Goal: Transaction & Acquisition: Subscribe to service/newsletter

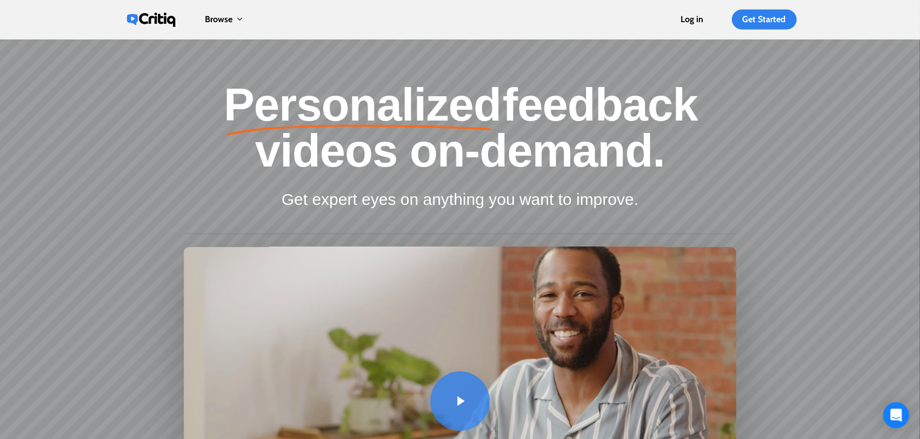
scroll to position [41, 0]
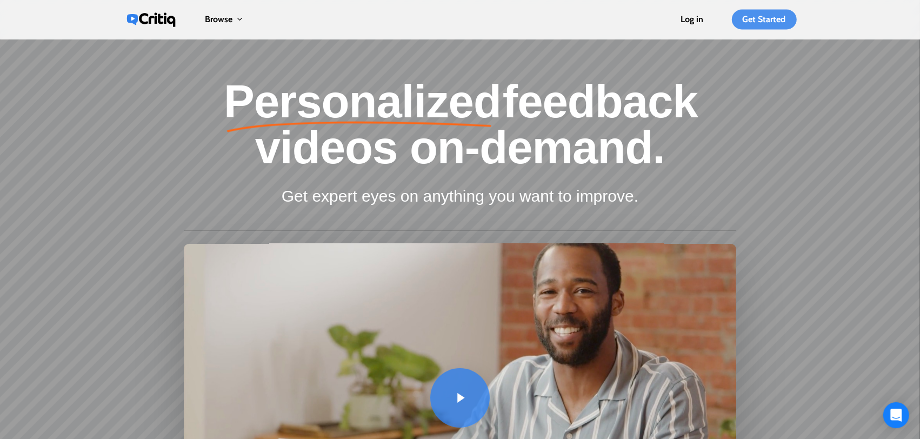
click at [758, 17] on span "Get Started" at bounding box center [763, 19] width 43 height 10
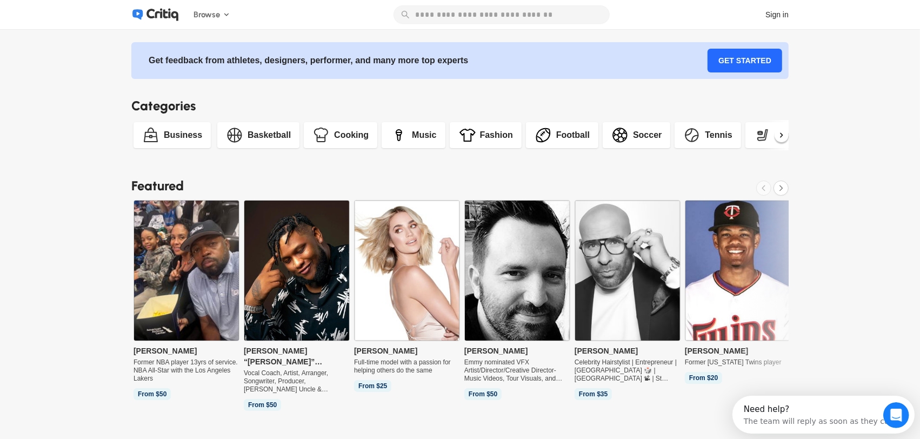
click at [284, 98] on h2 "Categories" at bounding box center [459, 105] width 657 height 19
click at [746, 66] on link "GET STARTED" at bounding box center [744, 61] width 75 height 24
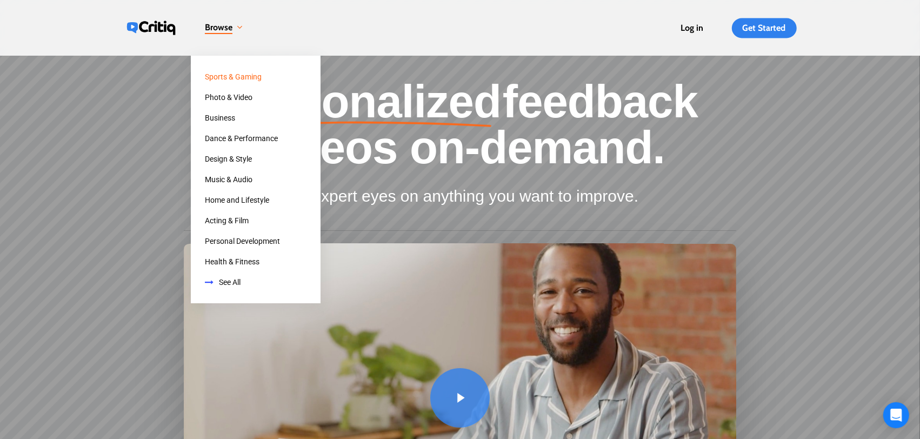
click at [797, 148] on div "Personalized feedback videos on-demand. Get expert eyes on anything you want to…" at bounding box center [460, 346] width 920 height 536
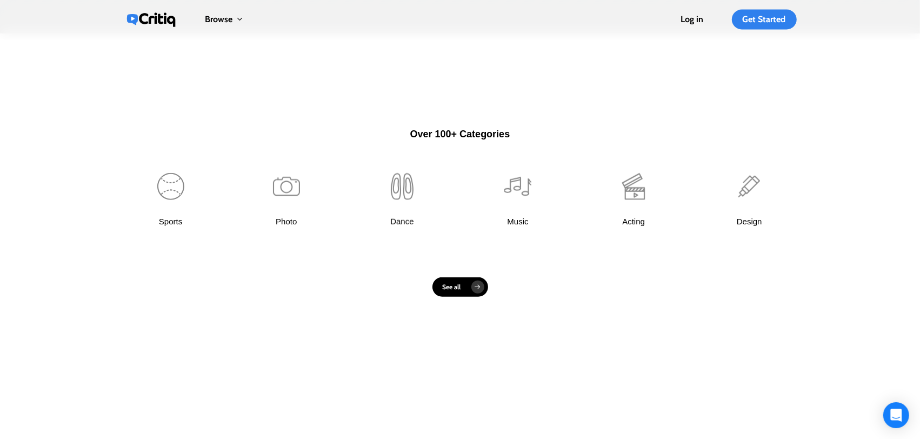
scroll to position [736, 0]
